Goal: Task Accomplishment & Management: Manage account settings

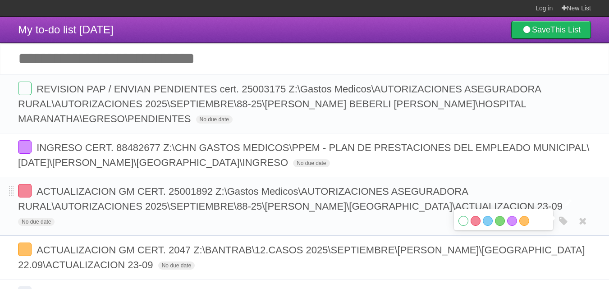
scroll to position [106, 0]
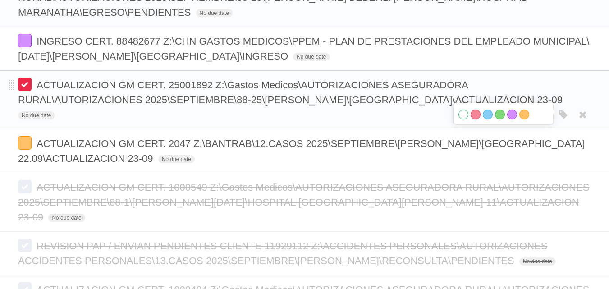
click at [22, 91] on label at bounding box center [25, 85] width 14 height 14
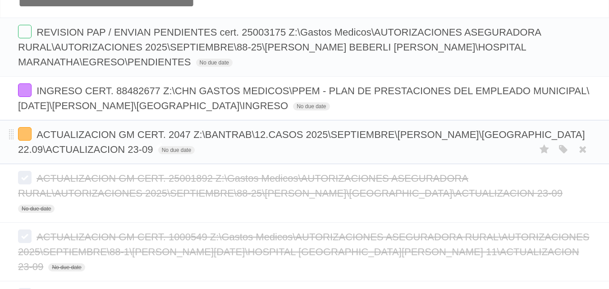
scroll to position [0, 0]
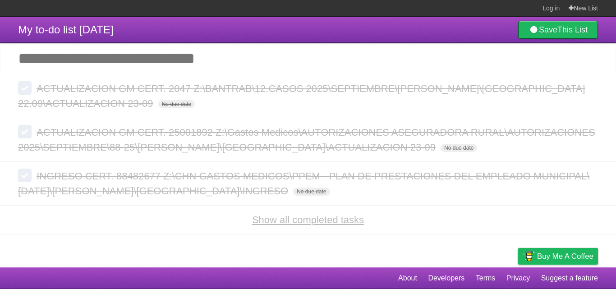
click at [331, 222] on link "Show all completed tasks" at bounding box center [308, 219] width 112 height 11
